Goal: Task Accomplishment & Management: Manage account settings

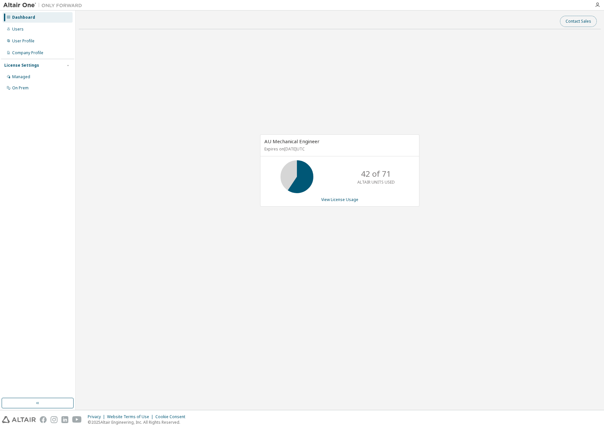
click at [577, 25] on button "Contact Sales" at bounding box center [578, 21] width 37 height 11
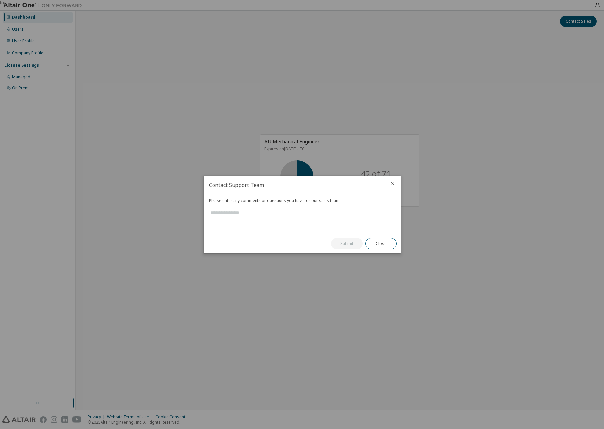
click at [392, 184] on icon "close" at bounding box center [392, 183] width 5 height 5
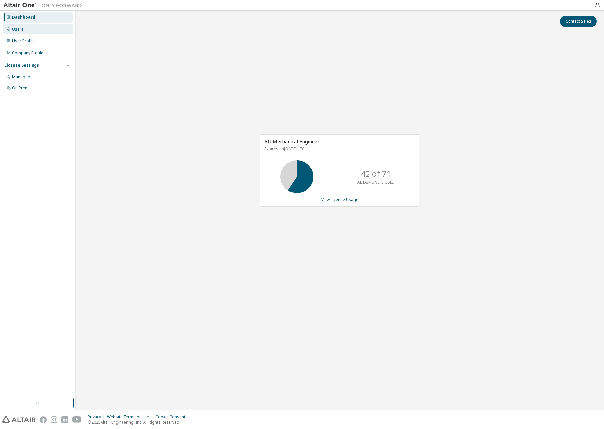
click at [9, 31] on div at bounding box center [9, 29] width 4 height 5
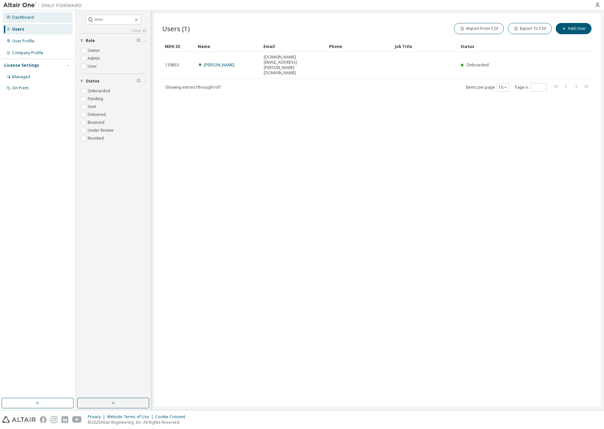
click at [10, 17] on icon at bounding box center [9, 17] width 4 height 4
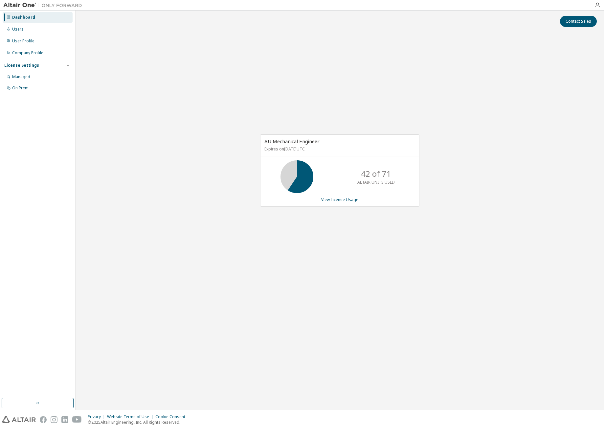
click at [6, 15] on div "Dashboard" at bounding box center [38, 17] width 70 height 11
click at [18, 54] on div "Company Profile" at bounding box center [27, 52] width 31 height 5
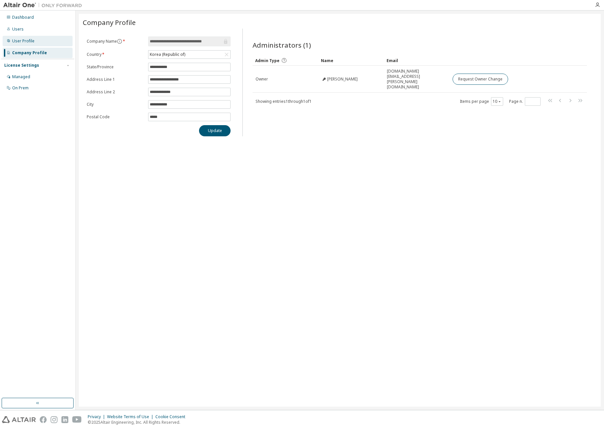
click at [24, 40] on div "User Profile" at bounding box center [23, 40] width 22 height 5
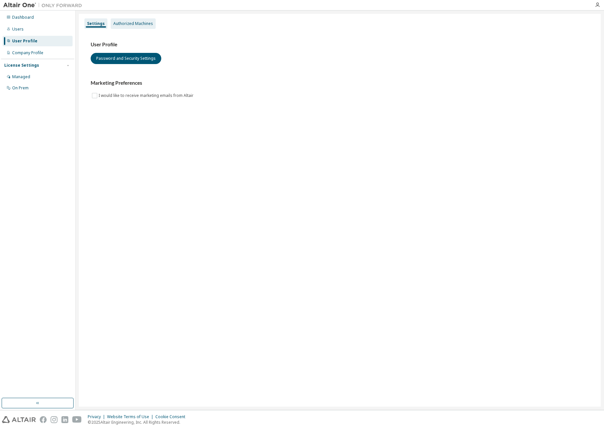
click at [128, 23] on div "Authorized Machines" at bounding box center [133, 23] width 40 height 5
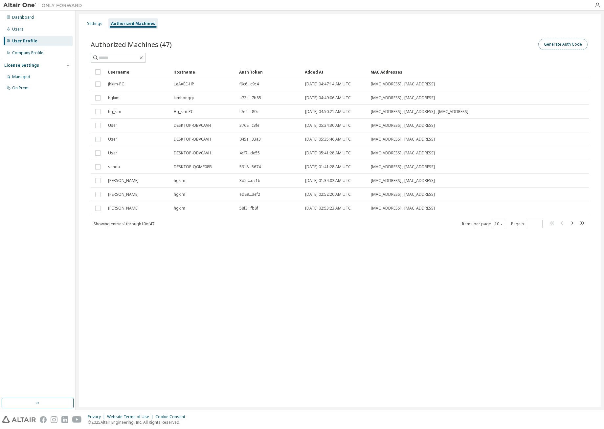
click at [558, 43] on button "Generate Auth Code" at bounding box center [563, 44] width 49 height 11
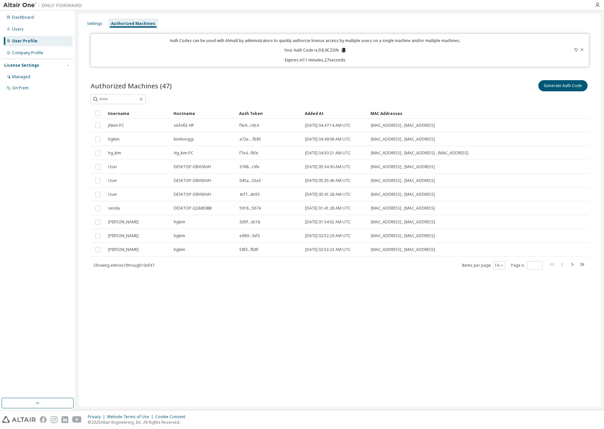
click at [490, 66] on div "Auth Codes can be used with Almutil by administrators to quickly authorize lice…" at bounding box center [339, 51] width 499 height 34
